Goal: Check status: Check status

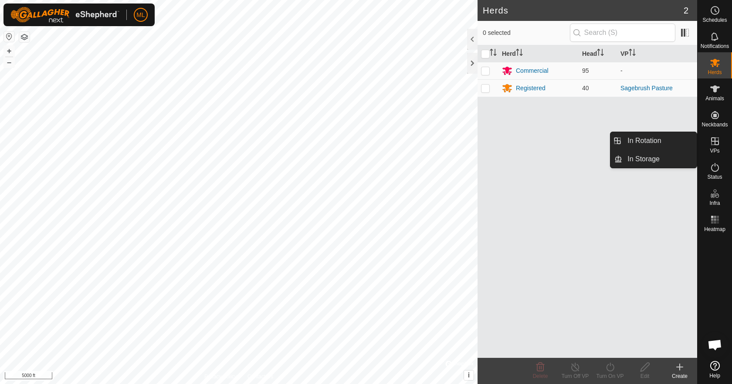
click at [717, 142] on icon at bounding box center [715, 141] width 10 height 10
click at [670, 140] on link "In Rotation" at bounding box center [659, 140] width 75 height 17
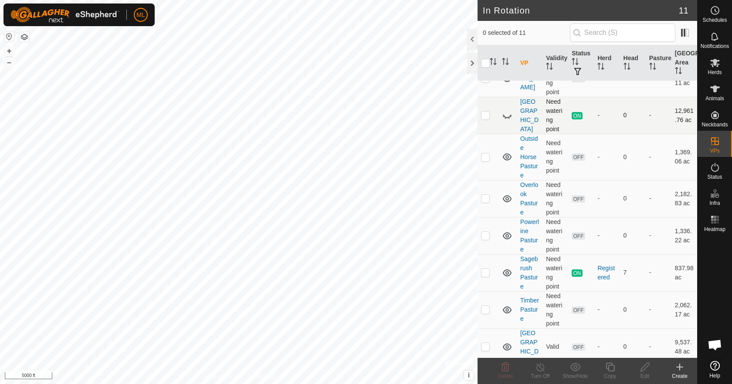
scroll to position [166, 0]
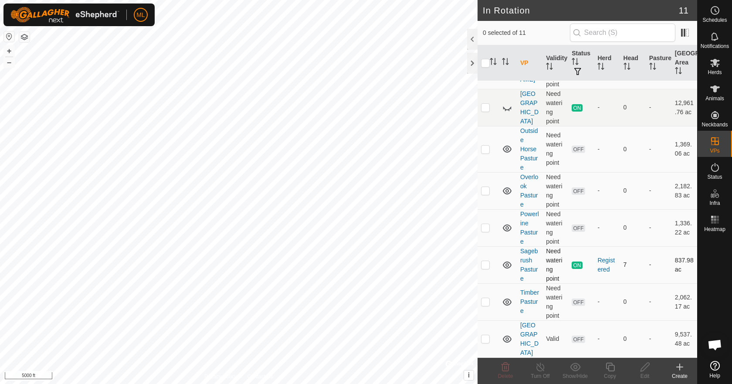
click at [485, 266] on p-checkbox at bounding box center [485, 264] width 9 height 7
checkbox input "true"
click at [545, 369] on icon at bounding box center [540, 367] width 11 height 10
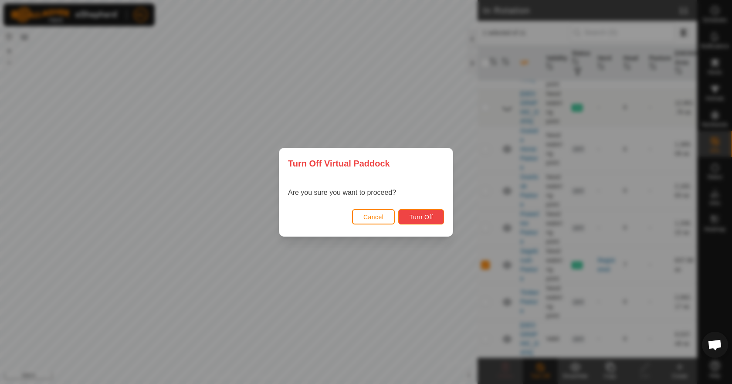
click at [424, 221] on button "Turn Off" at bounding box center [421, 216] width 46 height 15
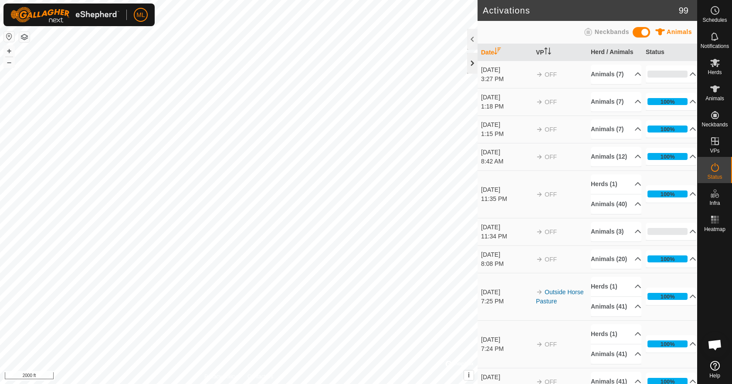
click at [470, 62] on div at bounding box center [472, 63] width 10 height 21
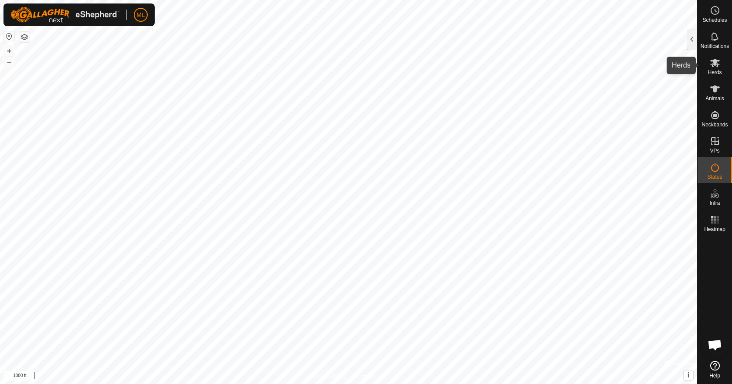
click at [717, 71] on span "Herds" at bounding box center [715, 72] width 14 height 5
click at [695, 37] on div at bounding box center [692, 39] width 10 height 21
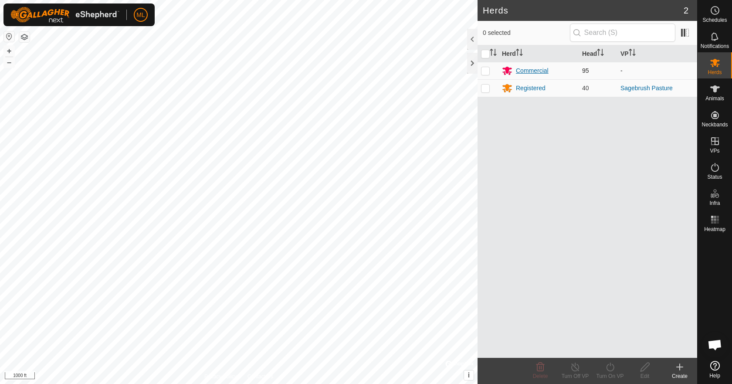
click at [531, 66] on div "Commercial" at bounding box center [532, 70] width 33 height 9
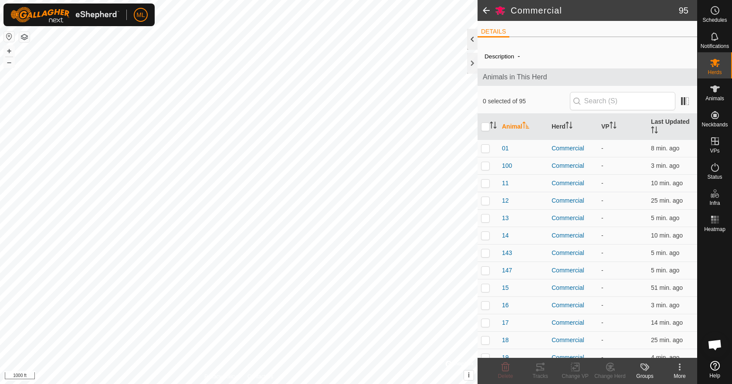
click at [468, 45] on div at bounding box center [472, 39] width 10 height 21
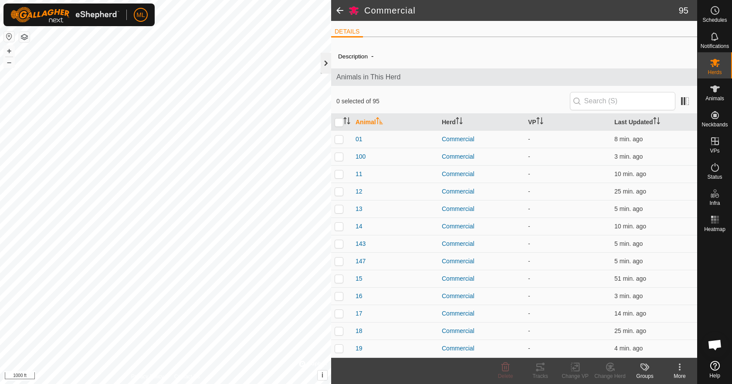
click at [322, 66] on div at bounding box center [326, 63] width 10 height 21
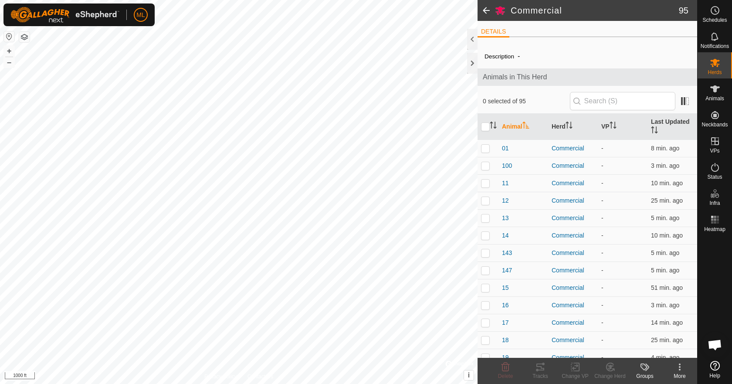
click at [486, 9] on span at bounding box center [486, 10] width 17 height 21
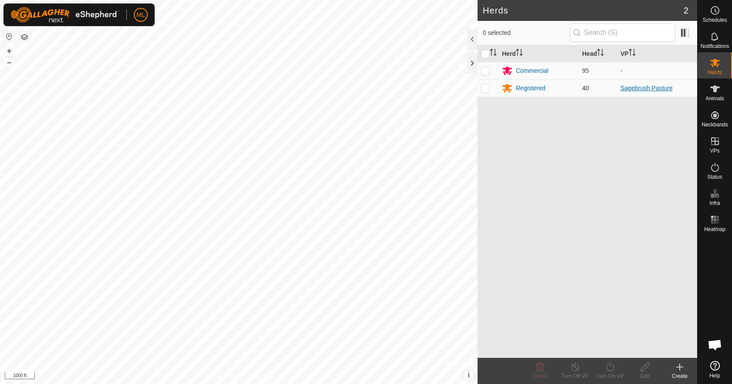
click at [658, 87] on link "Sagebrush Pasture" at bounding box center [647, 88] width 52 height 7
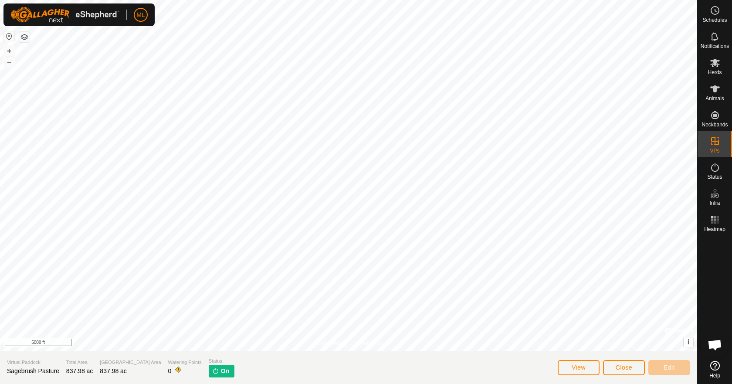
click at [209, 376] on p-tag "On" at bounding box center [222, 371] width 26 height 13
click at [221, 373] on span "On" at bounding box center [225, 371] width 8 height 9
click at [221, 372] on span "On" at bounding box center [225, 371] width 8 height 9
click at [596, 367] on button "View" at bounding box center [579, 367] width 42 height 15
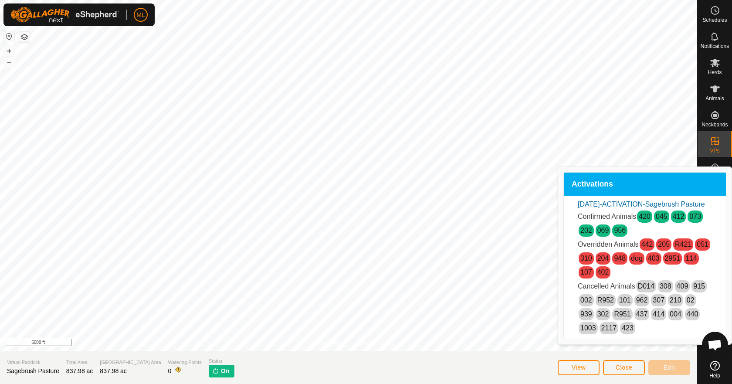
click at [641, 202] on link "[DATE]-ACTIVATION-Sagebrush Pasture" at bounding box center [641, 203] width 127 height 7
